Goal: Task Accomplishment & Management: Use online tool/utility

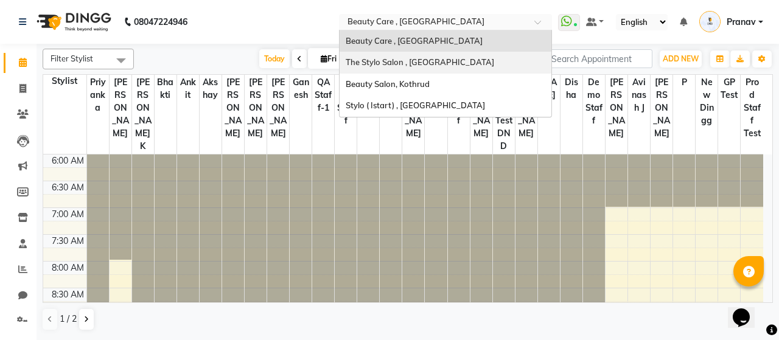
click at [448, 69] on div "The Stylo Salon , [GEOGRAPHIC_DATA]" at bounding box center [446, 63] width 212 height 22
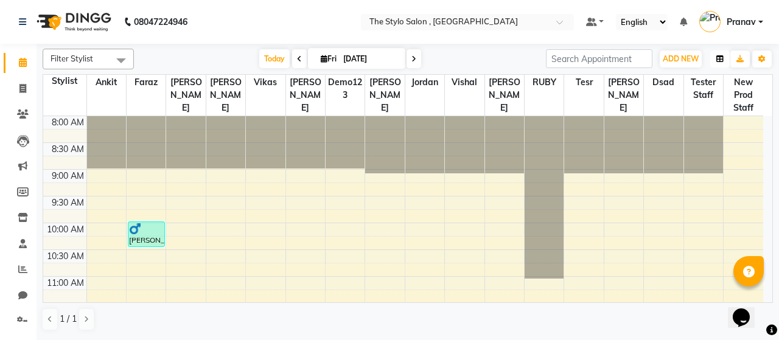
click at [717, 54] on button "button" at bounding box center [720, 59] width 19 height 17
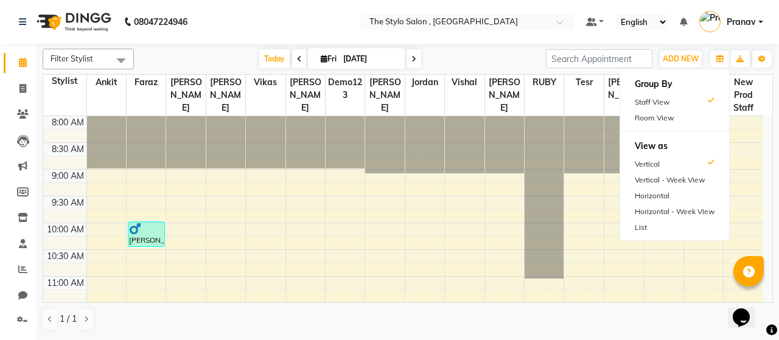
click at [519, 44] on div "Filter Stylist Select All Ankit Ankit [PERSON_NAME] [PERSON_NAME] Demo123 dsad …" at bounding box center [408, 190] width 731 height 292
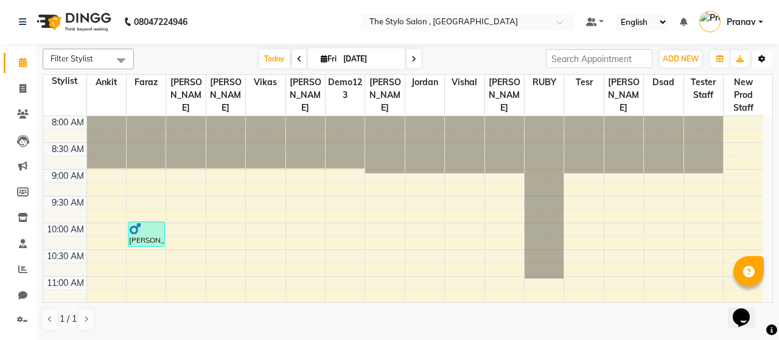
click at [764, 55] on icon "button" at bounding box center [762, 58] width 7 height 7
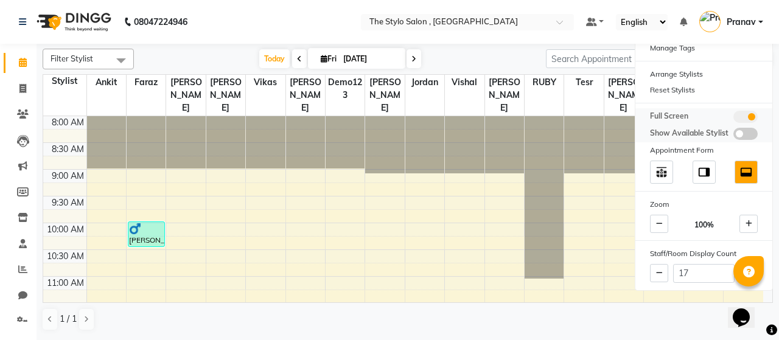
click at [737, 117] on span at bounding box center [746, 117] width 24 height 12
click at [734, 119] on input "checkbox" at bounding box center [734, 119] width 0 height 0
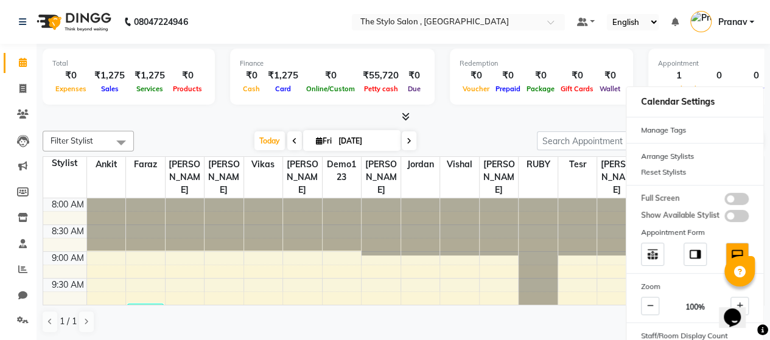
click at [525, 102] on div "Redemption ₹0 Voucher ₹0 Prepaid ₹0 Package ₹0 Gift Cards ₹0 Wallet" at bounding box center [541, 77] width 183 height 56
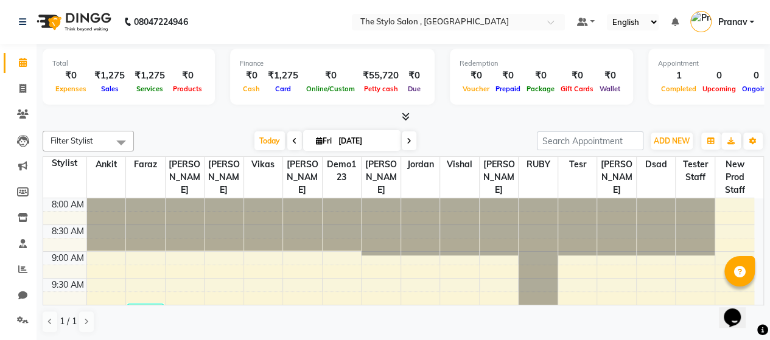
click at [314, 15] on nav "08047224946 Select Location × The Stylo Salon , [GEOGRAPHIC_DATA] Default Panel…" at bounding box center [385, 22] width 770 height 44
